Goal: Task Accomplishment & Management: Complete application form

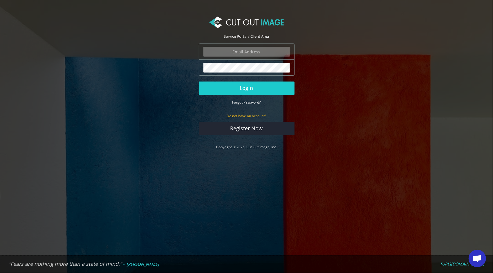
click at [241, 48] on input "email" at bounding box center [246, 52] width 86 height 10
type input "f.drachenfels@drachenfels-design.de"
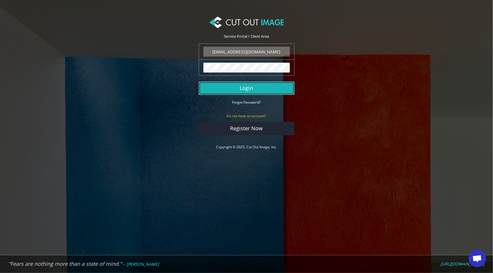
click at [243, 86] on button "Login" at bounding box center [247, 87] width 96 height 13
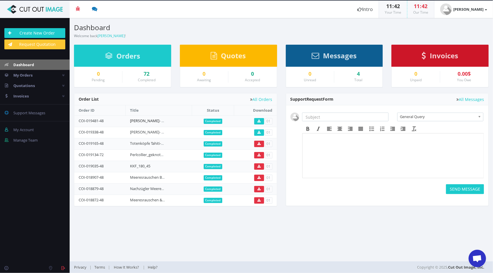
click at [137, 120] on link "DD Stein- & Perlketten/Armband, FR Collier + Armband, Koralle" at bounding box center [200, 120] width 140 height 5
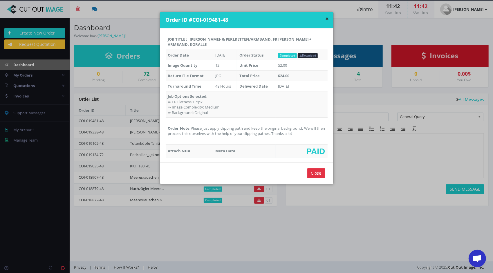
drag, startPoint x: 307, startPoint y: 128, endPoint x: 190, endPoint y: 123, distance: 117.8
click at [190, 123] on td "Order Note: Please just apply clipping path and keep the original background. W…" at bounding box center [247, 131] width 162 height 26
drag, startPoint x: 190, startPoint y: 123, endPoint x: 208, endPoint y: 125, distance: 18.6
copy td "Please just apply clipping path and keep the original background. We will then …"
click at [222, 166] on div "Close" at bounding box center [246, 172] width 173 height 21
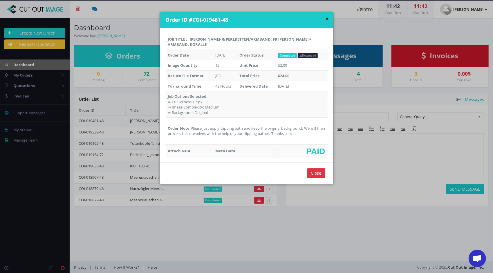
click at [325, 19] on button "×" at bounding box center [326, 19] width 3 height 6
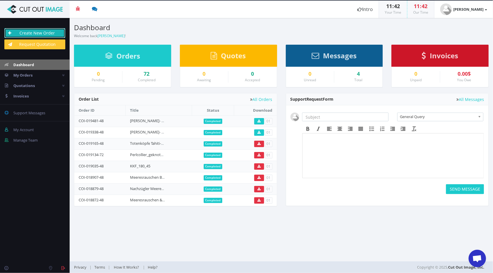
click at [37, 34] on link "Create New Order" at bounding box center [34, 33] width 61 height 10
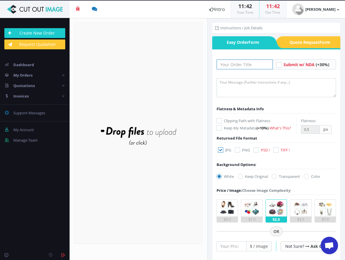
click at [234, 64] on input "text" at bounding box center [245, 64] width 56 height 10
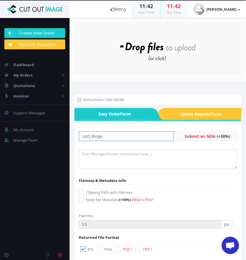
click at [83, 136] on input "LKO Ringe" at bounding box center [126, 136] width 95 height 10
click at [108, 136] on input "DD LKO Ringe" at bounding box center [126, 136] width 95 height 10
drag, startPoint x: 112, startPoint y: 136, endPoint x: 119, endPoint y: 132, distance: 8.7
click at [112, 136] on input "DD LKO Ringe, Pendel" at bounding box center [126, 136] width 95 height 10
click at [137, 137] on input "DD LKO Ringe, [PERSON_NAME]" at bounding box center [126, 136] width 95 height 10
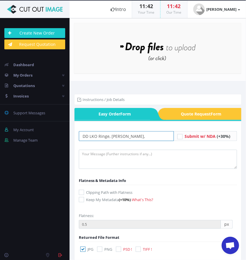
click at [108, 136] on input "DD LKO Ringe, [PERSON_NAME]," at bounding box center [126, 136] width 95 height 10
click at [160, 136] on input "DD LKO Ringe & Anhänger, [PERSON_NAME]," at bounding box center [126, 136] width 95 height 10
click at [159, 136] on input "DD LKO Ringe & Anhänger, Rutil Pendel, Raritäten" at bounding box center [126, 136] width 95 height 10
type input "DD LKO Ringe & Anhänger, Rutil Pendel, Steinketten, Koralle-Collier und weitere…"
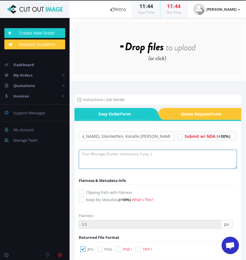
click at [163, 153] on textarea at bounding box center [158, 159] width 158 height 19
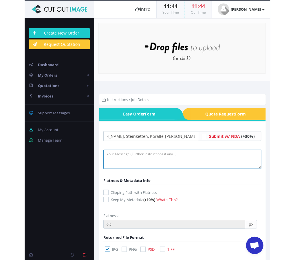
scroll to position [0, 0]
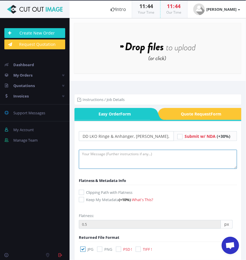
click at [122, 157] on textarea at bounding box center [158, 159] width 158 height 19
click at [128, 158] on textarea at bounding box center [158, 159] width 158 height 19
paste textarea "Please just apply clipping path and keep the original background. We will then …"
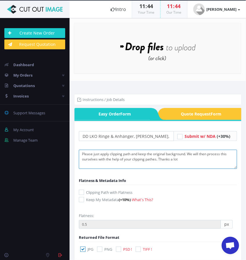
drag, startPoint x: 180, startPoint y: 159, endPoint x: 170, endPoint y: 159, distance: 9.9
click at [170, 159] on textarea "Please just apply clipping path and keep the original background. We will then …" at bounding box center [158, 159] width 158 height 19
type textarea "Please just apply clipping path and keep the original background. We will then …"
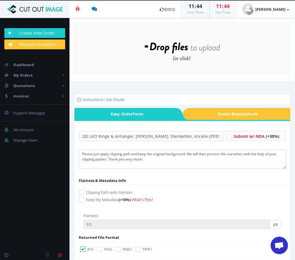
click at [164, 55] on div "Drop files here to upload" at bounding box center [182, 48] width 124 height 36
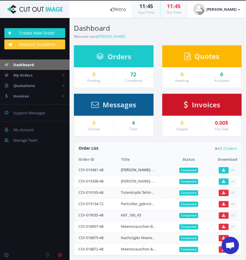
click at [125, 168] on link "DD Stein- & Perlketten/Armband, FR Collier + Armband, Koralle" at bounding box center [191, 169] width 140 height 5
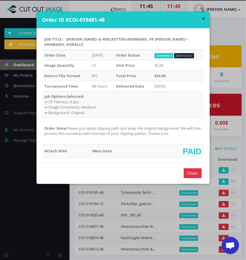
drag, startPoint x: 180, startPoint y: 128, endPoint x: 67, endPoint y: 121, distance: 113.5
click at [67, 121] on td "Order Note: Please just apply clipping path and keep the original background. W…" at bounding box center [123, 131] width 162 height 26
drag, startPoint x: 67, startPoint y: 121, endPoint x: 79, endPoint y: 123, distance: 12.0
copy td "Please just apply clipping path and keep the original background. We will then …"
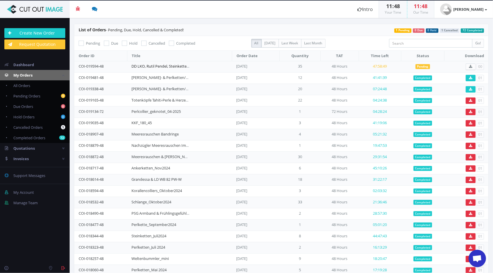
click at [148, 63] on link "DD LKO, Rutil Pendel, Steinketten, Koralle-Collier und weitere Raritäten" at bounding box center [191, 65] width 121 height 5
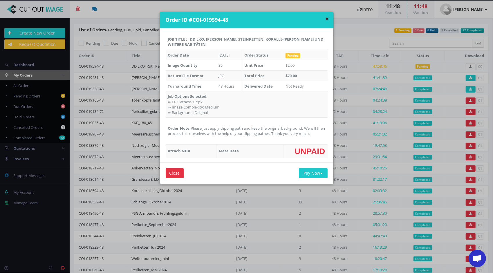
click at [326, 18] on button "×" at bounding box center [326, 19] width 3 height 6
